Goal: Find specific page/section: Find specific page/section

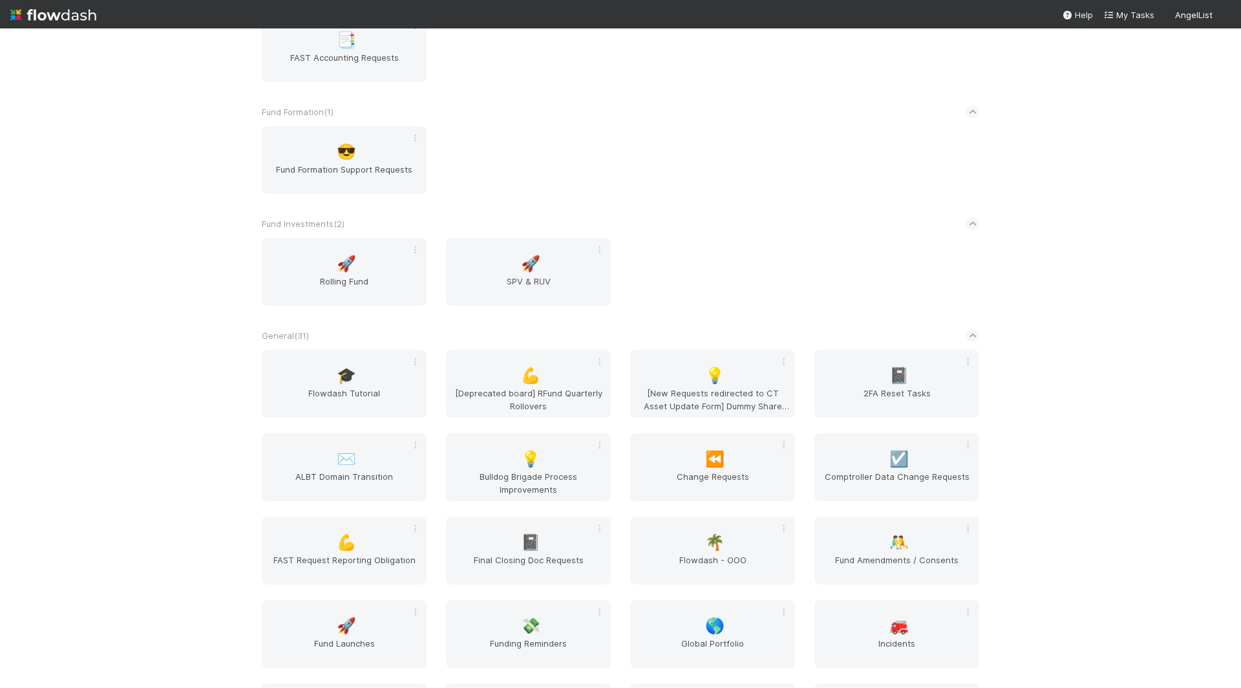
scroll to position [1512, 0]
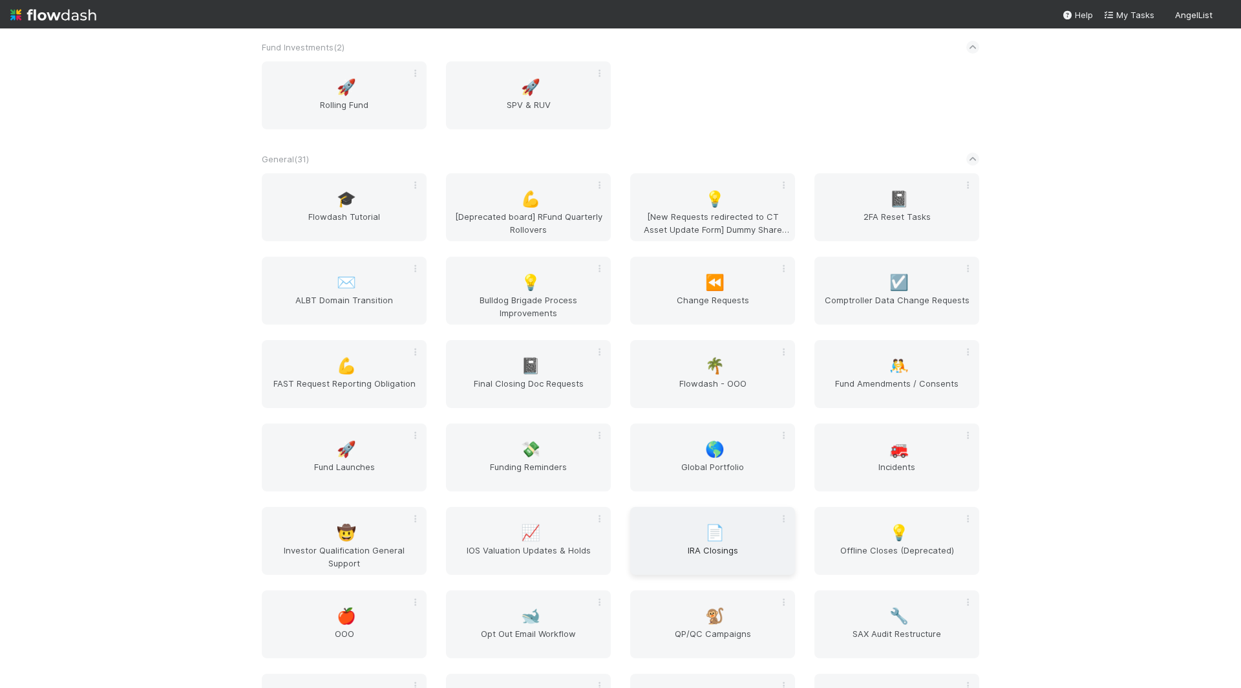
click at [689, 544] on span "IRA Closings" at bounding box center [712, 557] width 154 height 26
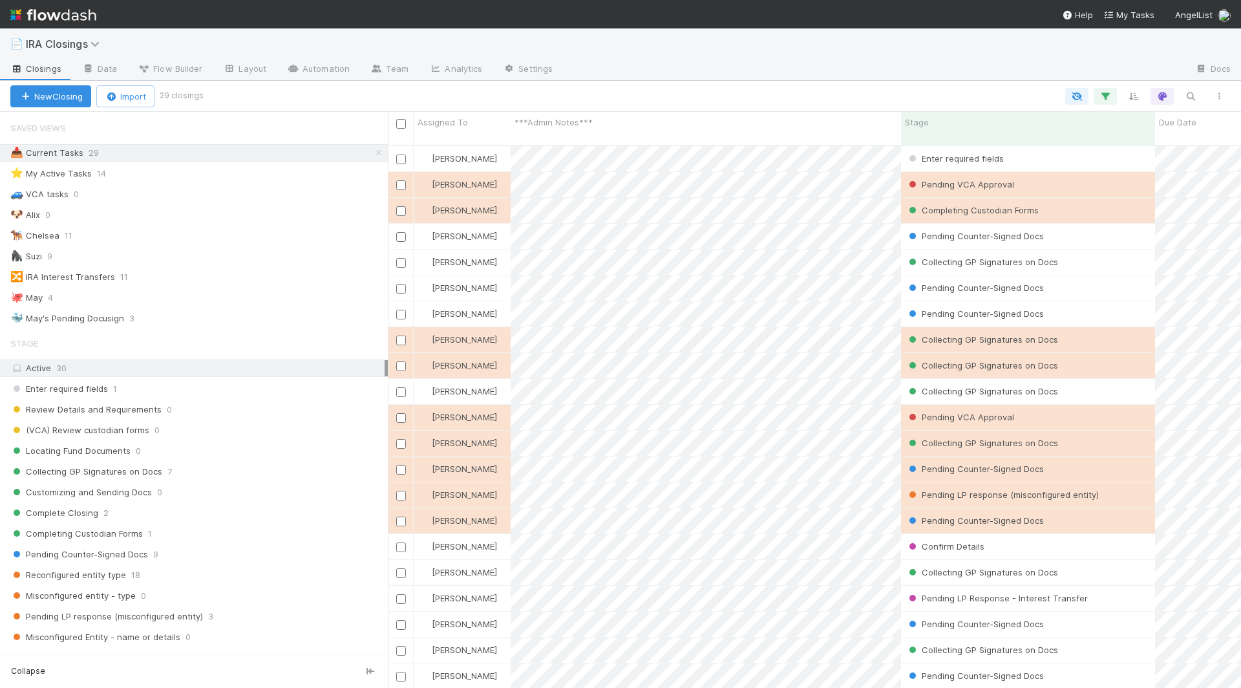
scroll to position [554, 853]
click at [317, 63] on link "Automation" at bounding box center [318, 69] width 83 height 21
